Goal: Task Accomplishment & Management: Use online tool/utility

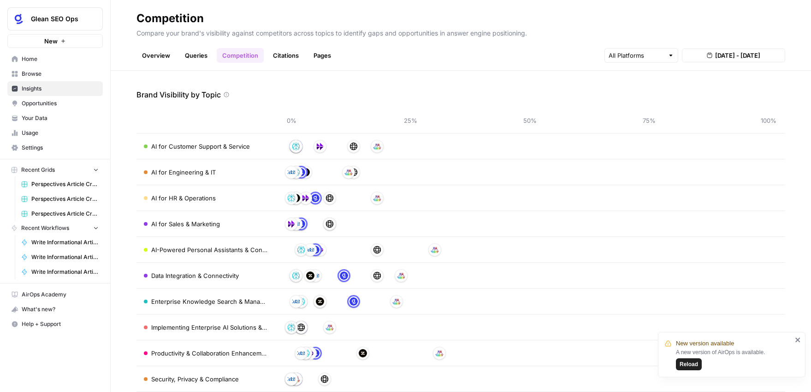
click at [688, 364] on span "Reload" at bounding box center [689, 364] width 18 height 8
click at [320, 56] on link "Pages" at bounding box center [322, 55] width 29 height 15
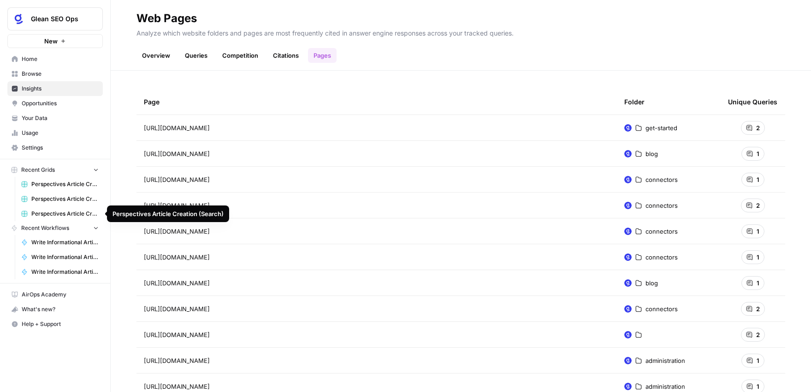
click at [70, 211] on span "Perspectives Article Creation (Search)" at bounding box center [64, 213] width 67 height 8
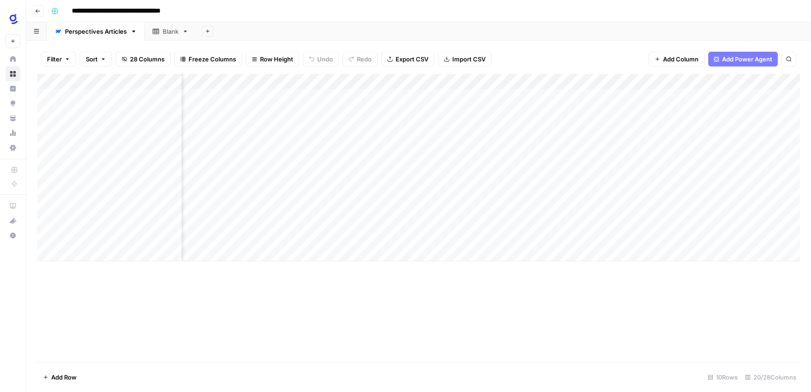
scroll to position [0, 469]
click at [470, 96] on div "Add Column" at bounding box center [418, 167] width 763 height 187
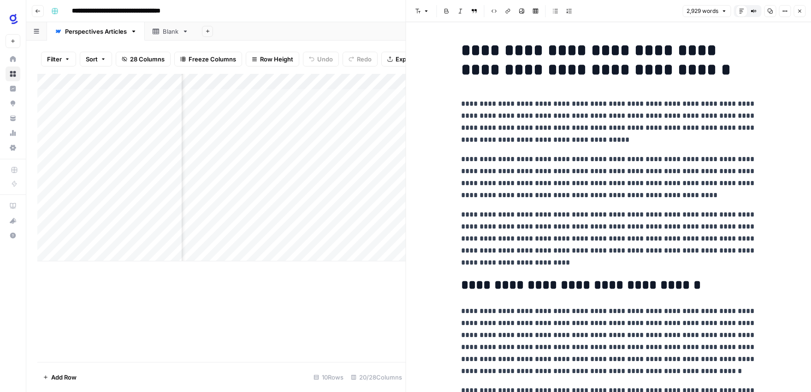
click at [802, 9] on icon "button" at bounding box center [800, 11] width 6 height 6
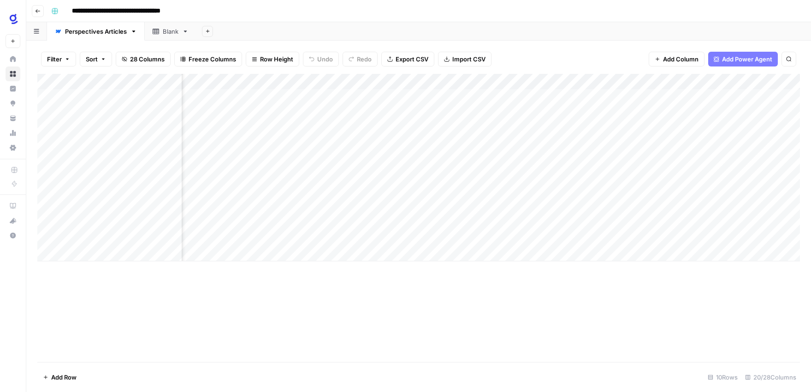
scroll to position [0, 1256]
click at [408, 95] on div "Add Column" at bounding box center [418, 167] width 763 height 187
click at [354, 97] on div "Add Column" at bounding box center [418, 167] width 763 height 187
click at [368, 96] on div "Add Column" at bounding box center [418, 167] width 763 height 187
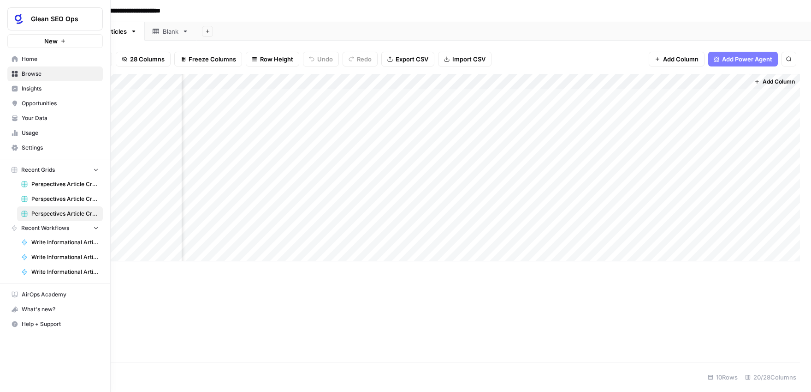
click at [42, 73] on span "Browse" at bounding box center [60, 74] width 77 height 8
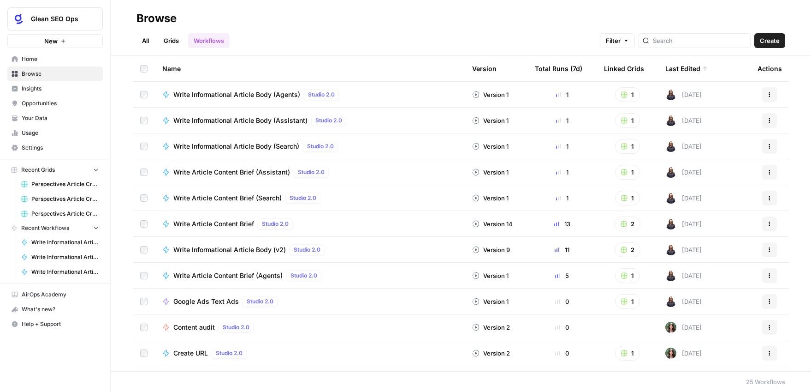
click at [171, 39] on link "Grids" at bounding box center [171, 40] width 26 height 15
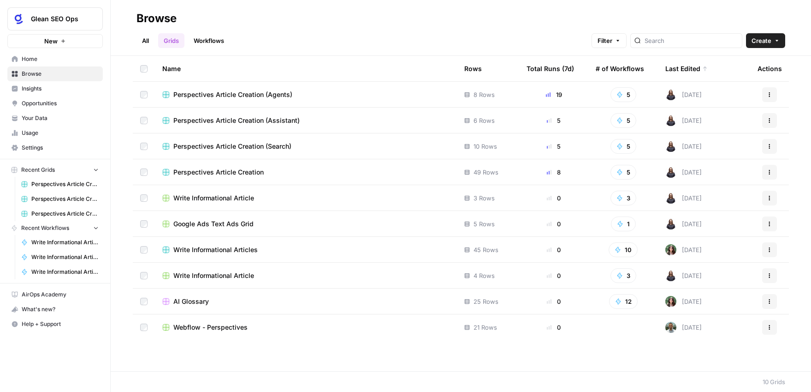
click at [305, 119] on div "Perspectives Article Creation (Assistant)" at bounding box center [305, 120] width 287 height 9
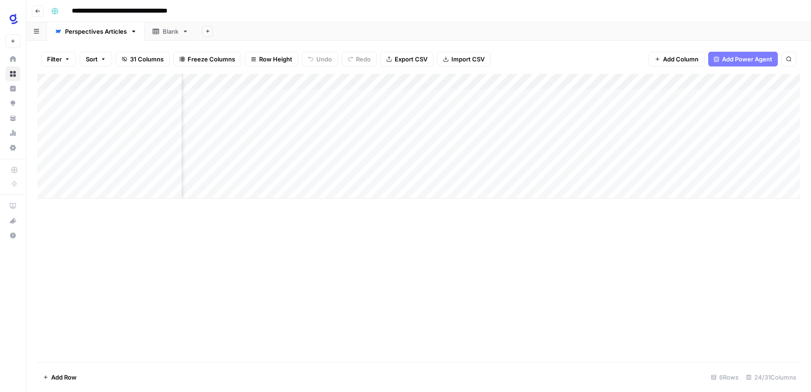
scroll to position [0, 492]
click at [531, 95] on div "Add Column" at bounding box center [418, 136] width 763 height 125
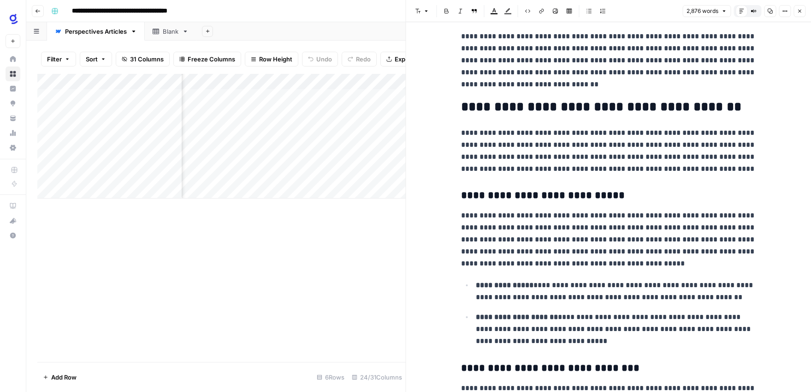
scroll to position [2846, 0]
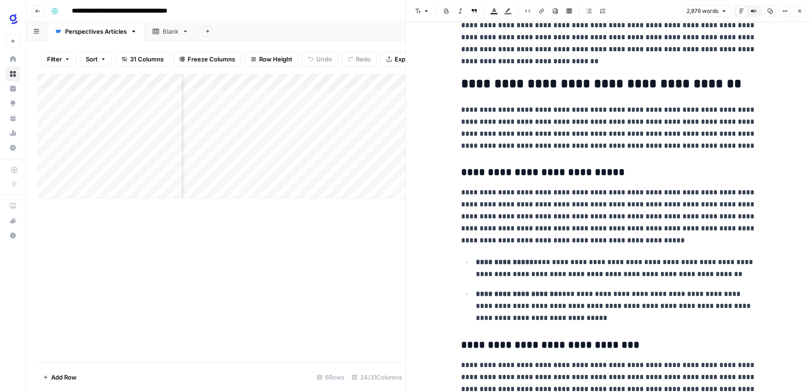
click at [802, 11] on span "Close" at bounding box center [802, 11] width 0 height 0
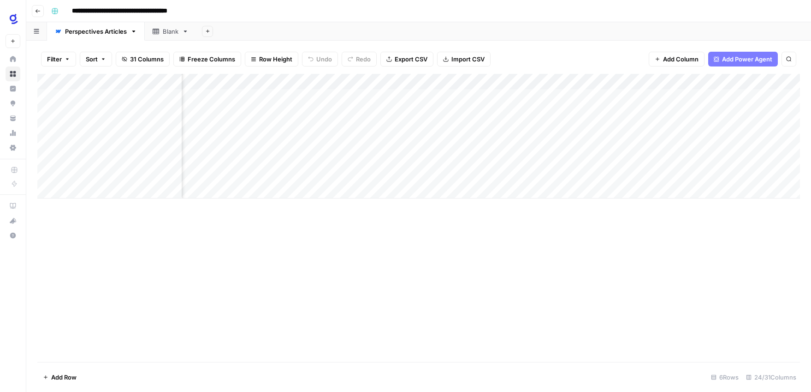
scroll to position [0, 1290]
click at [455, 95] on div "Add Column" at bounding box center [418, 136] width 763 height 125
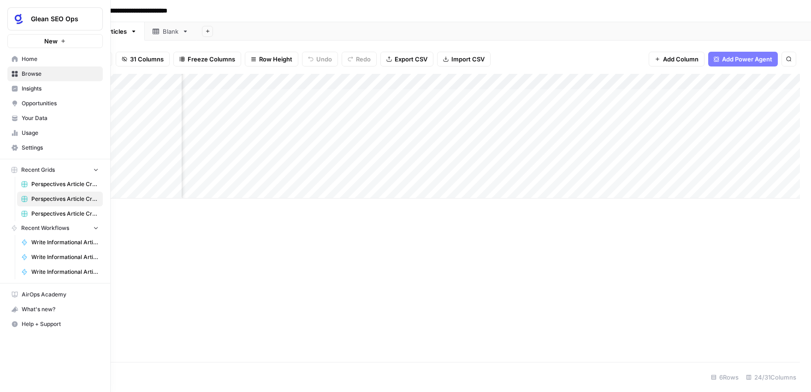
click at [22, 72] on span "Browse" at bounding box center [60, 74] width 77 height 8
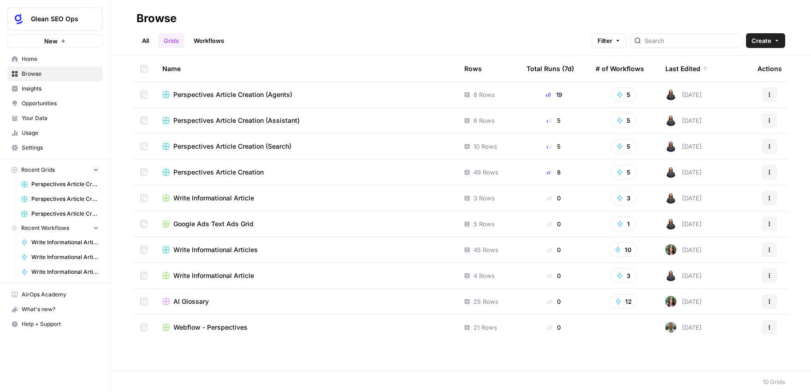
click at [280, 96] on span "Perspectives Article Creation (Agents)" at bounding box center [232, 94] width 119 height 9
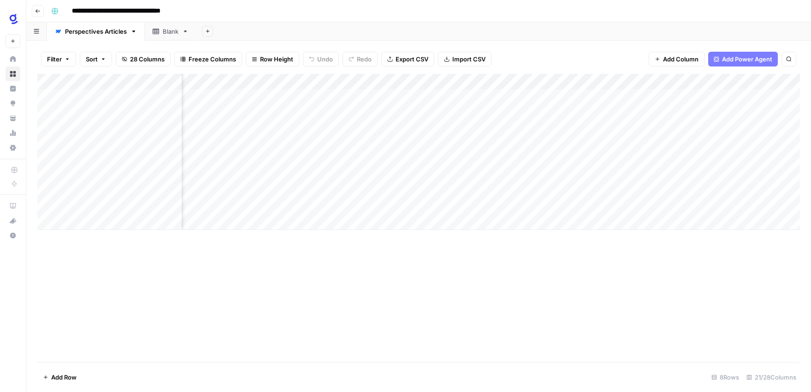
scroll to position [0, 1298]
click at [446, 159] on div "Add Column" at bounding box center [418, 152] width 763 height 156
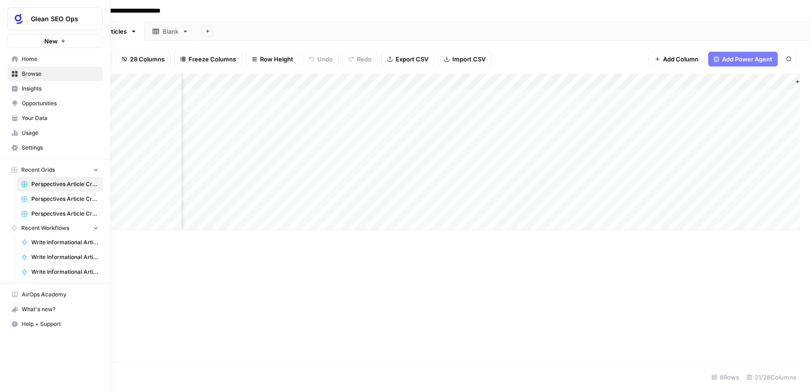
click at [15, 73] on icon at bounding box center [15, 74] width 6 height 6
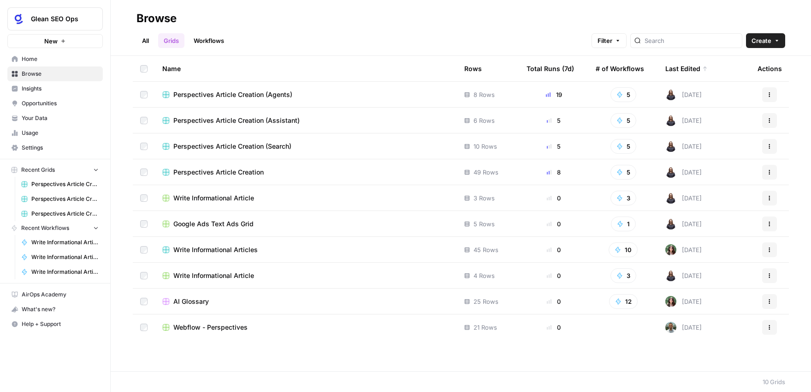
click at [280, 121] on span "Perspectives Article Creation (Assistant)" at bounding box center [236, 120] width 126 height 9
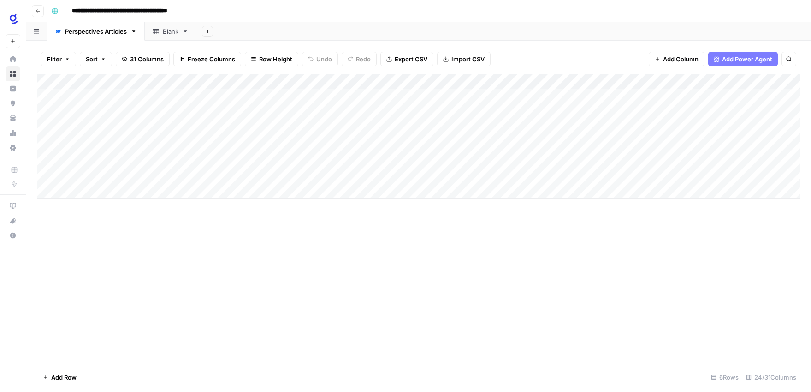
click at [480, 96] on div "Add Column" at bounding box center [418, 136] width 763 height 125
click at [480, 96] on textarea "**********" at bounding box center [522, 97] width 184 height 13
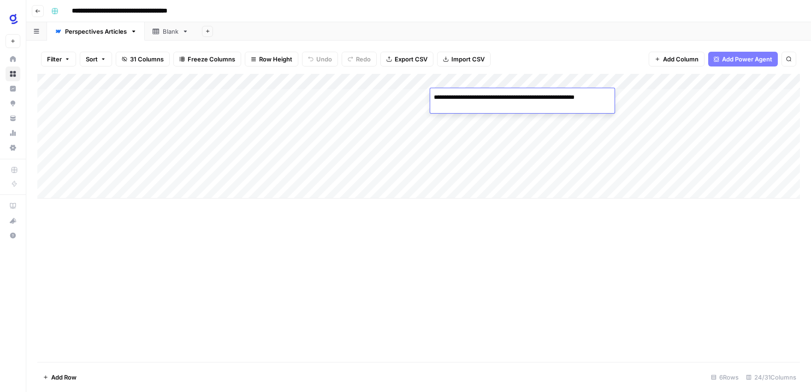
click at [130, 112] on div "Add Column" at bounding box center [418, 136] width 763 height 125
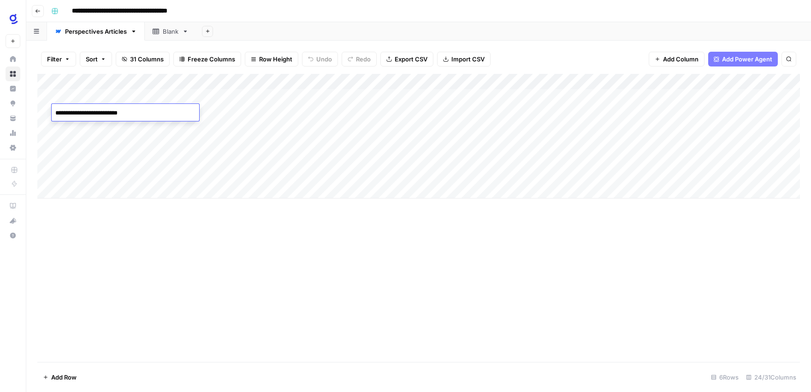
type textarea "**********"
click at [165, 268] on div "Add Column" at bounding box center [418, 218] width 763 height 288
click at [221, 111] on div "Add Column" at bounding box center [418, 136] width 763 height 125
click at [258, 113] on div "Add Column" at bounding box center [418, 136] width 763 height 125
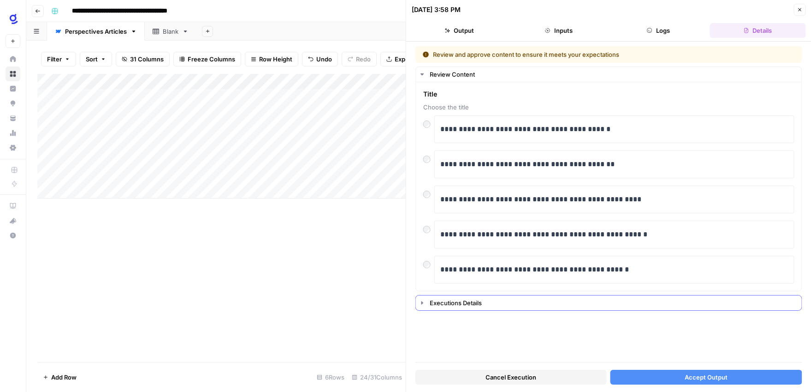
click at [460, 300] on div "Executions Details" at bounding box center [613, 302] width 367 height 9
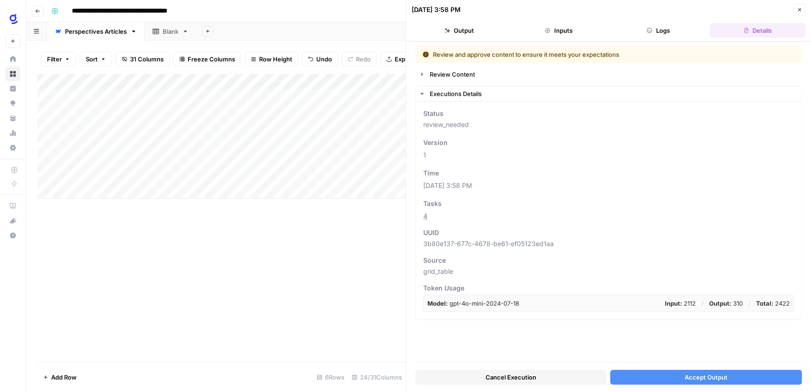
click at [483, 30] on button "Output" at bounding box center [460, 30] width 96 height 15
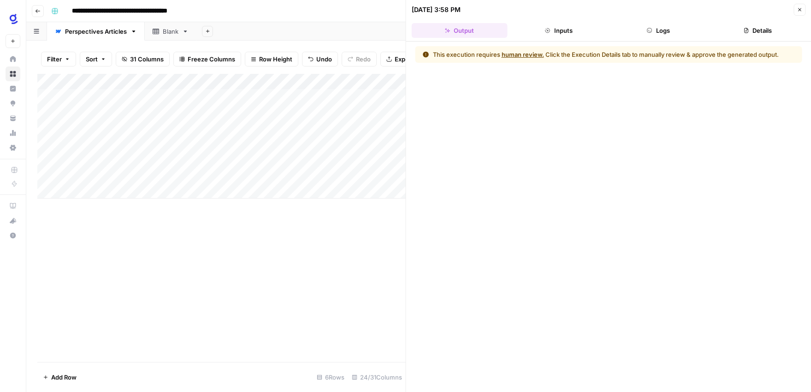
click at [532, 54] on button "human review." at bounding box center [523, 54] width 42 height 9
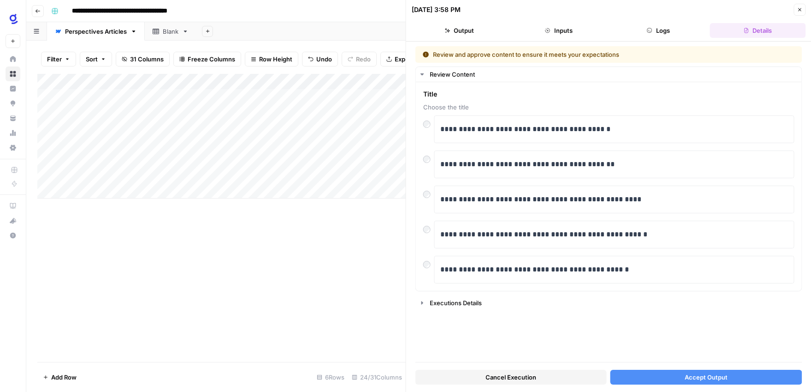
click at [497, 375] on span "Cancel Execution" at bounding box center [511, 376] width 51 height 9
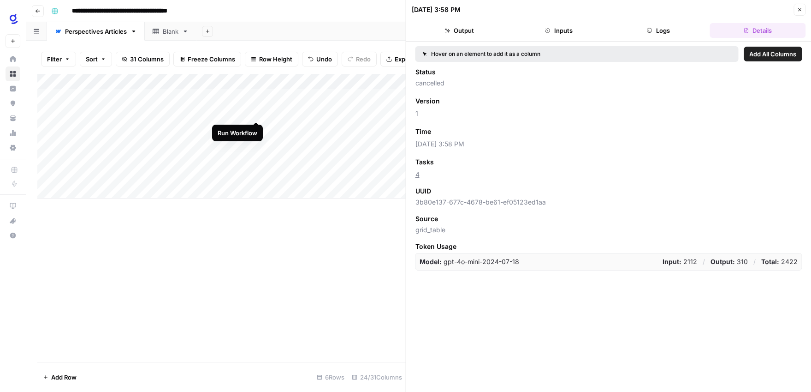
click at [255, 112] on div "Add Column" at bounding box center [221, 136] width 368 height 125
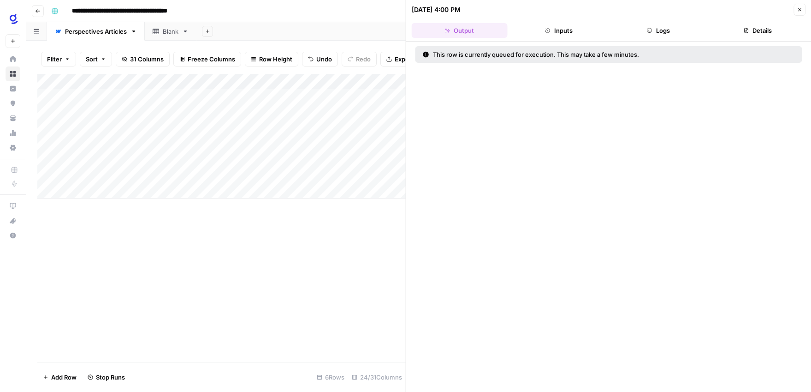
click at [797, 10] on icon "button" at bounding box center [800, 10] width 6 height 6
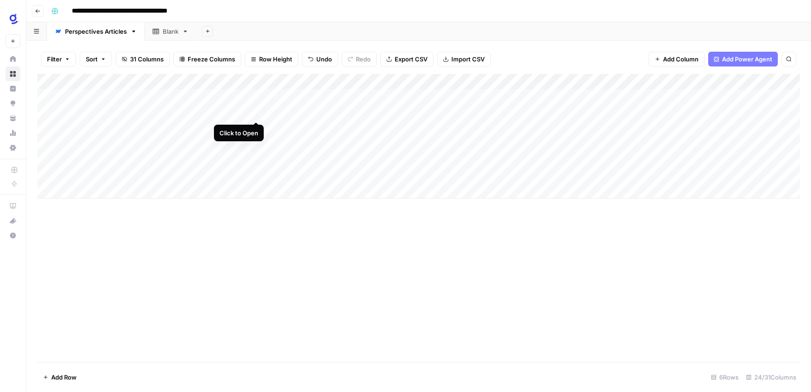
click at [253, 113] on div "Add Column" at bounding box center [418, 136] width 763 height 125
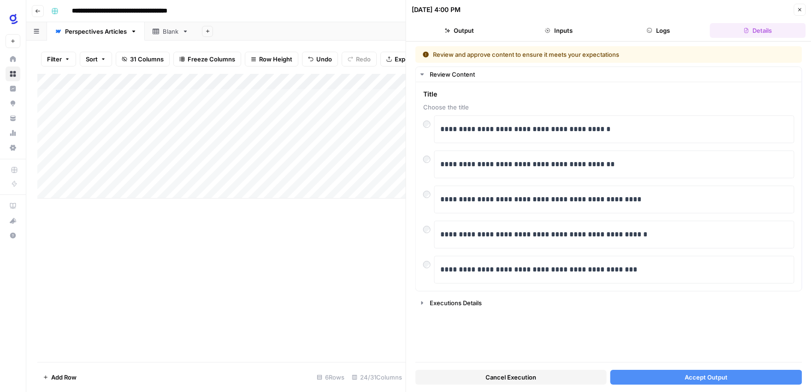
click at [665, 377] on button "Accept Output" at bounding box center [706, 376] width 191 height 15
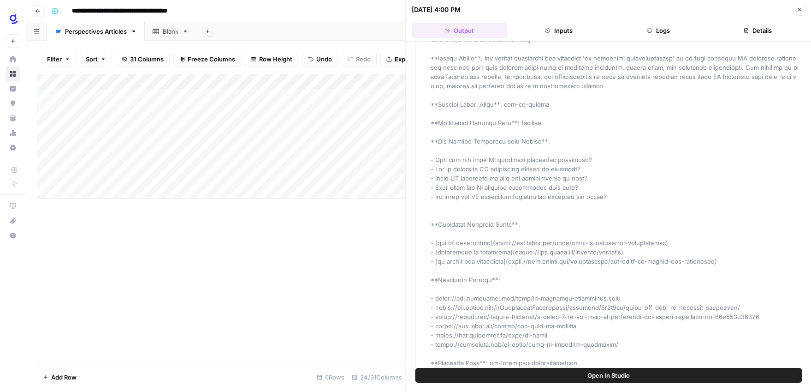
scroll to position [250, 0]
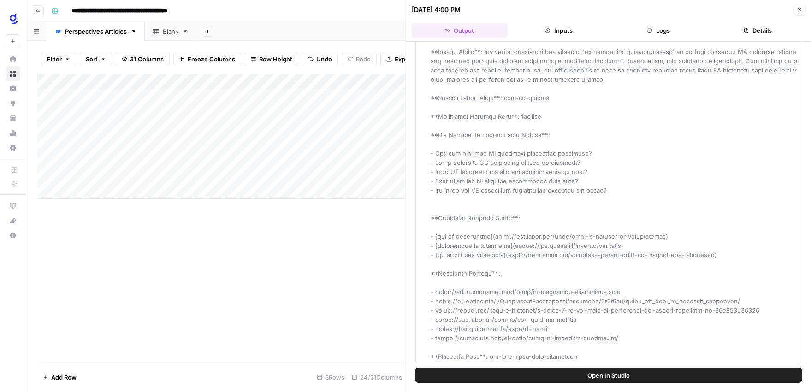
click at [799, 10] on icon "button" at bounding box center [799, 9] width 3 height 3
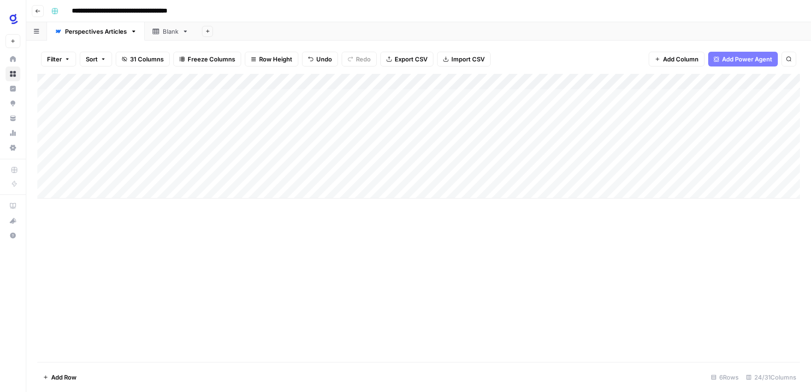
click at [567, 112] on div "Add Column" at bounding box center [418, 136] width 763 height 125
click at [547, 112] on div "Add Column" at bounding box center [418, 136] width 763 height 125
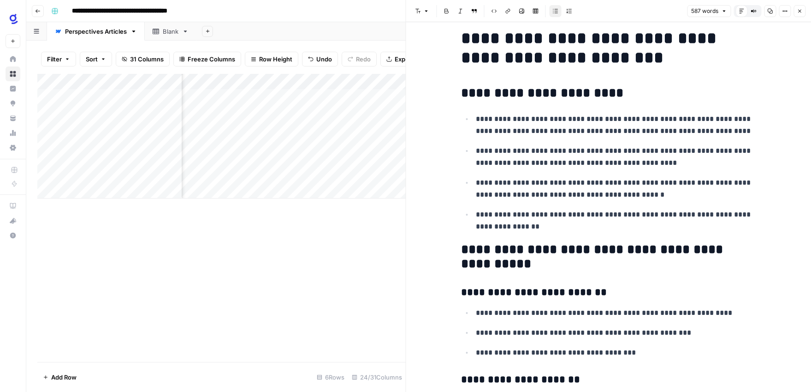
scroll to position [17, 0]
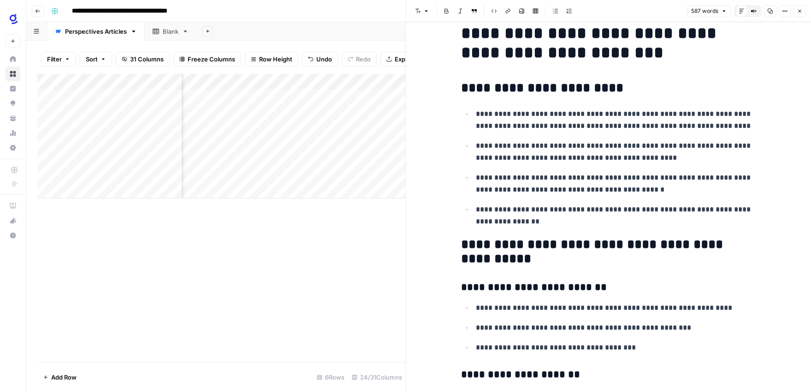
click at [548, 30] on h1 "**********" at bounding box center [608, 43] width 295 height 39
click at [559, 33] on h1 "**********" at bounding box center [608, 43] width 295 height 39
click at [725, 35] on h1 "**********" at bounding box center [608, 43] width 295 height 39
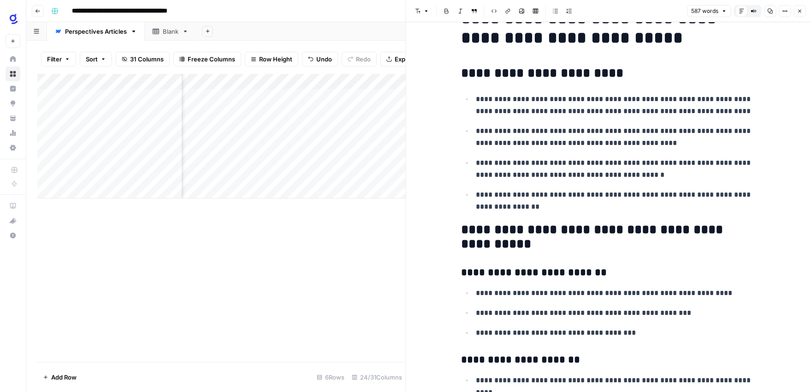
scroll to position [0, 0]
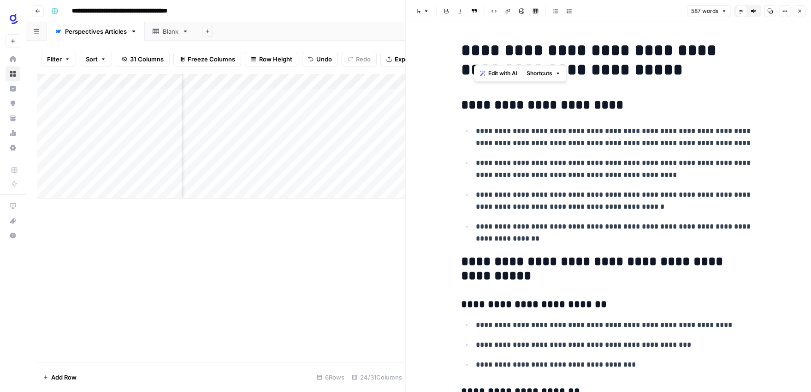
drag, startPoint x: 550, startPoint y: 52, endPoint x: 475, endPoint y: 53, distance: 75.2
click at [475, 53] on h1 "**********" at bounding box center [608, 60] width 295 height 39
click at [593, 166] on p "**********" at bounding box center [616, 169] width 280 height 24
click at [356, 250] on div "Add Column" at bounding box center [221, 218] width 368 height 288
click at [798, 11] on icon "button" at bounding box center [800, 11] width 6 height 6
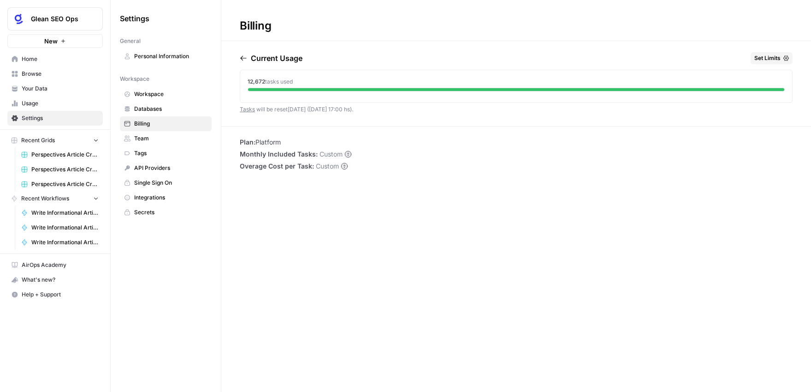
click at [53, 72] on span "Browse" at bounding box center [60, 74] width 77 height 8
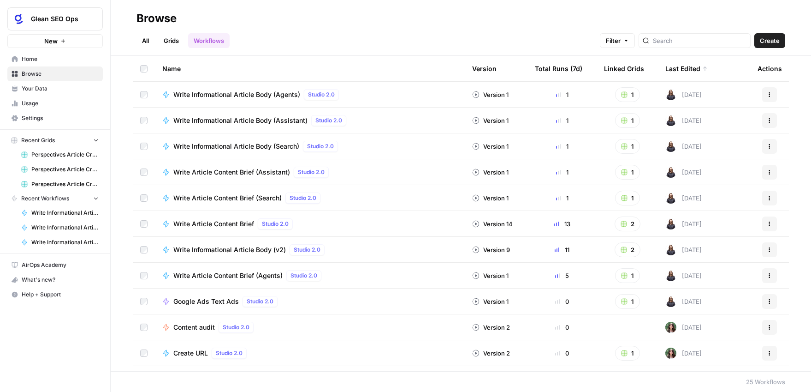
click at [272, 117] on span "Write Informational Article Body (Assistant)" at bounding box center [240, 120] width 134 height 9
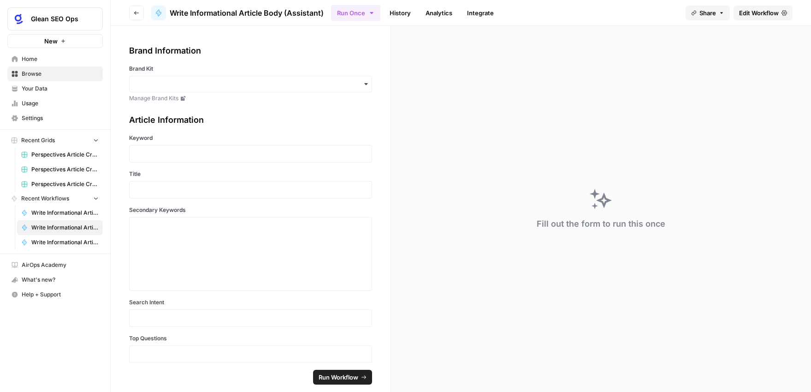
click at [140, 17] on button "Go back" at bounding box center [136, 13] width 15 height 15
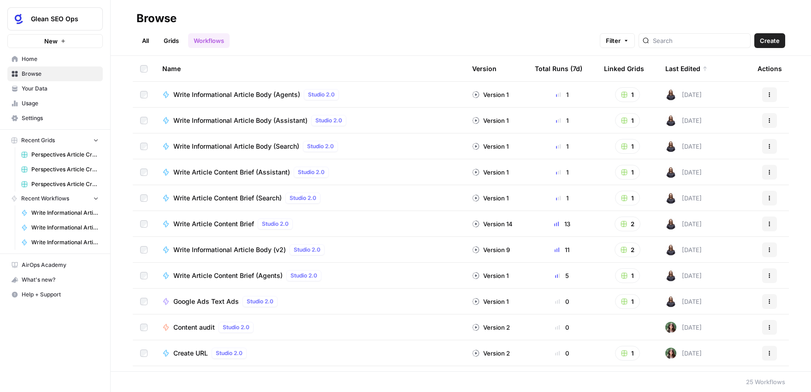
click at [183, 41] on link "Grids" at bounding box center [171, 40] width 26 height 15
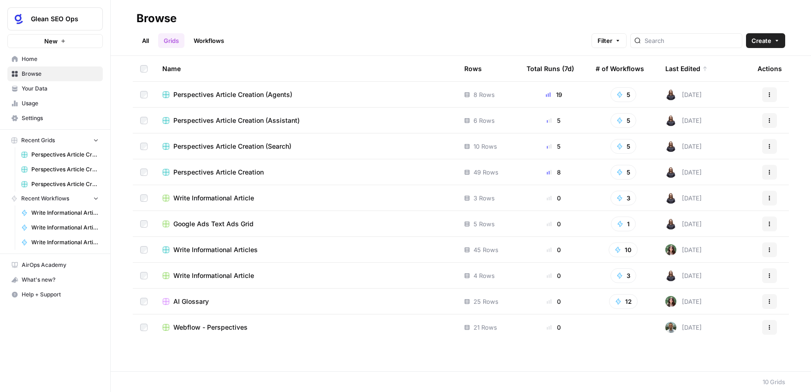
click at [284, 121] on span "Perspectives Article Creation (Assistant)" at bounding box center [236, 120] width 126 height 9
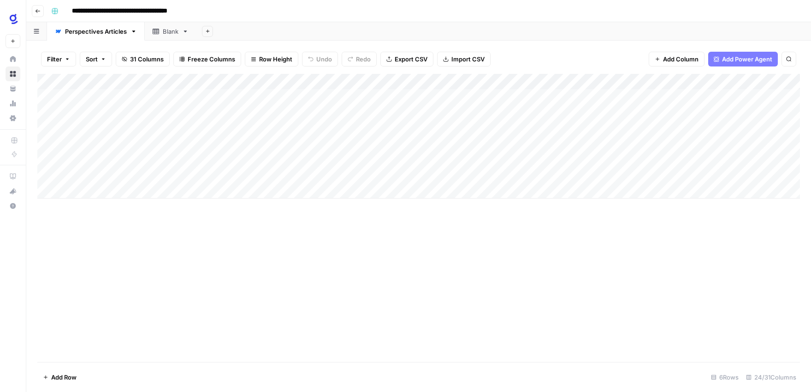
click at [41, 9] on button "Go back" at bounding box center [38, 11] width 12 height 12
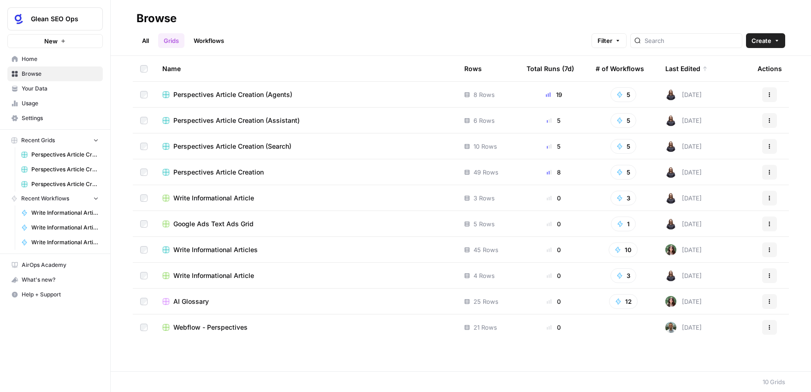
click at [268, 97] on span "Perspectives Article Creation (Agents)" at bounding box center [232, 94] width 119 height 9
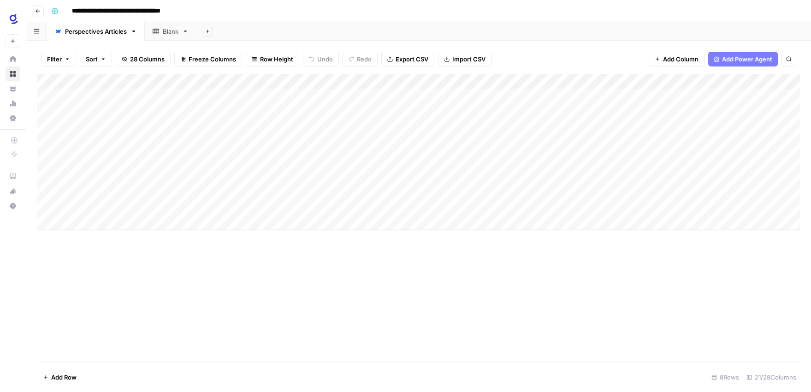
click at [443, 161] on div "Add Column" at bounding box center [418, 152] width 763 height 156
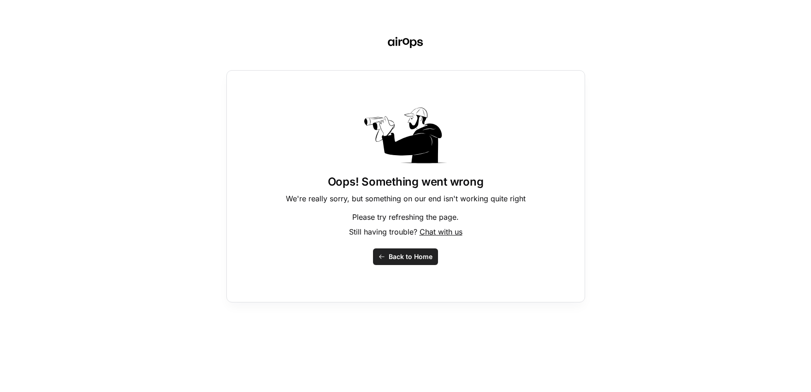
click at [404, 252] on span "Back to Home" at bounding box center [411, 256] width 44 height 9
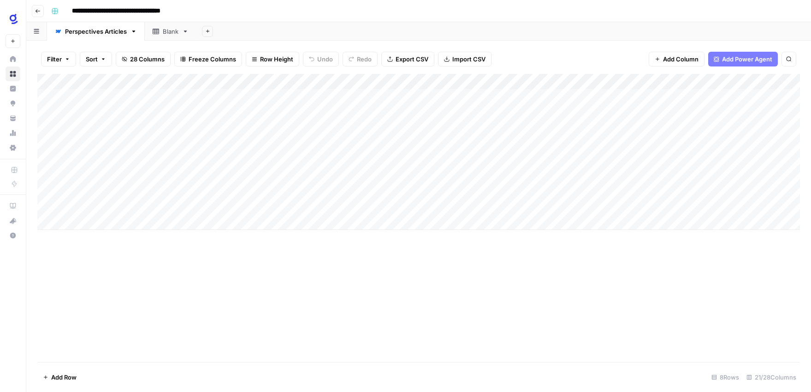
click at [462, 160] on div "Add Column" at bounding box center [418, 152] width 763 height 156
click at [461, 160] on textarea "**********" at bounding box center [515, 160] width 171 height 13
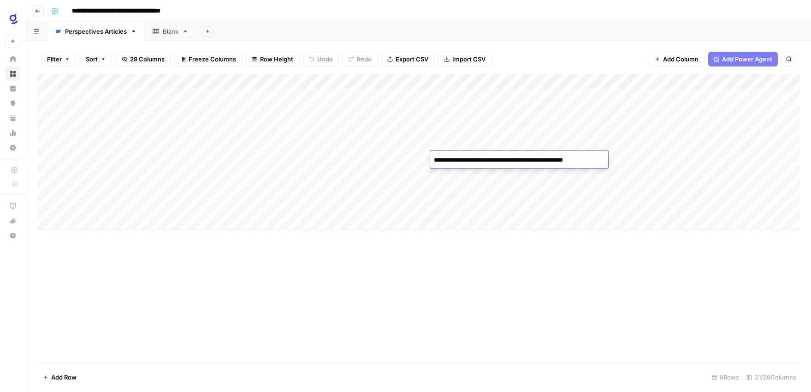
click at [38, 11] on icon "button" at bounding box center [38, 11] width 5 height 4
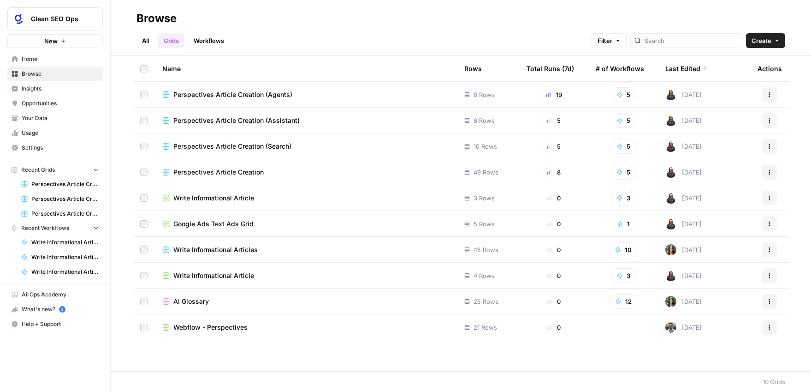
click at [257, 145] on span "Perspectives Article Creation (Search)" at bounding box center [232, 146] width 118 height 9
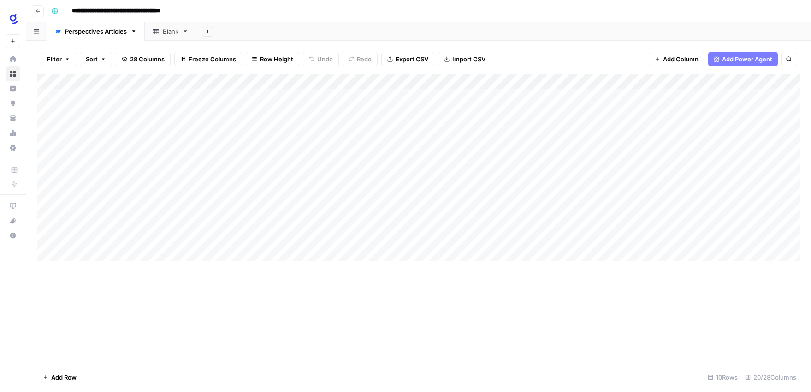
click at [401, 96] on div "Add Column" at bounding box center [418, 167] width 763 height 187
click at [401, 95] on div "Add Column" at bounding box center [418, 167] width 763 height 187
click at [393, 96] on textarea "**********" at bounding box center [439, 102] width 184 height 22
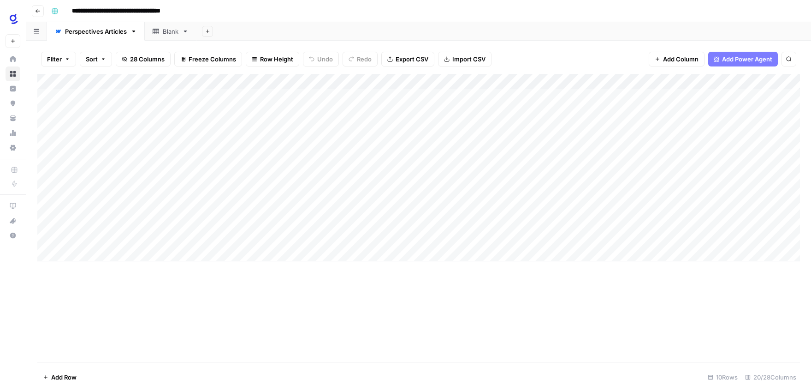
click at [571, 28] on div "Add Sheet" at bounding box center [503, 31] width 615 height 18
